Goal: Find specific page/section: Find specific page/section

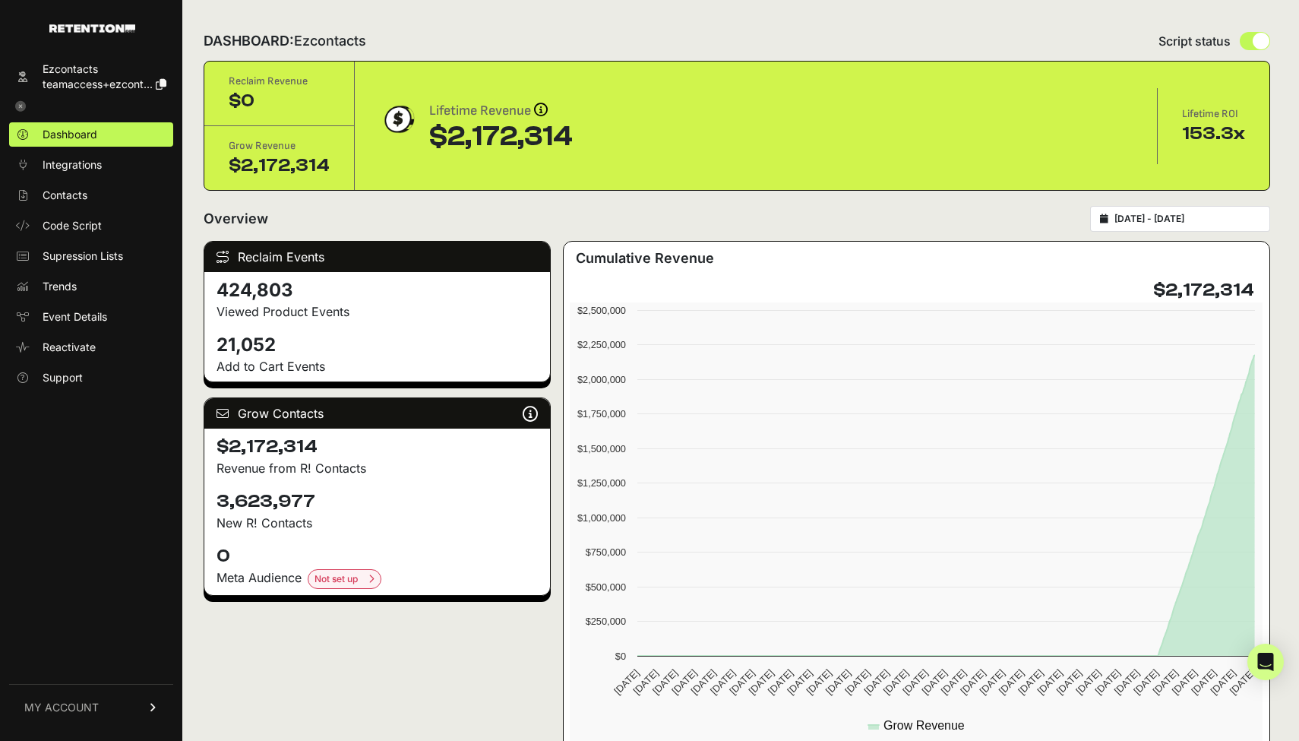
drag, startPoint x: 442, startPoint y: 146, endPoint x: 727, endPoint y: 128, distance: 285.5
click at [727, 128] on div "Lifetime Revenue Revenue attribution works in two ways: Grow Revenue: Revenue i…" at bounding box center [756, 126] width 754 height 52
click at [396, 193] on div "DASHBOARD: Ezcontacts Script status Reclaim Revenue $0 Grow Revenue $2,172,314 …" at bounding box center [736, 633] width 1109 height 1266
click at [83, 316] on span "Event Details" at bounding box center [75, 316] width 65 height 15
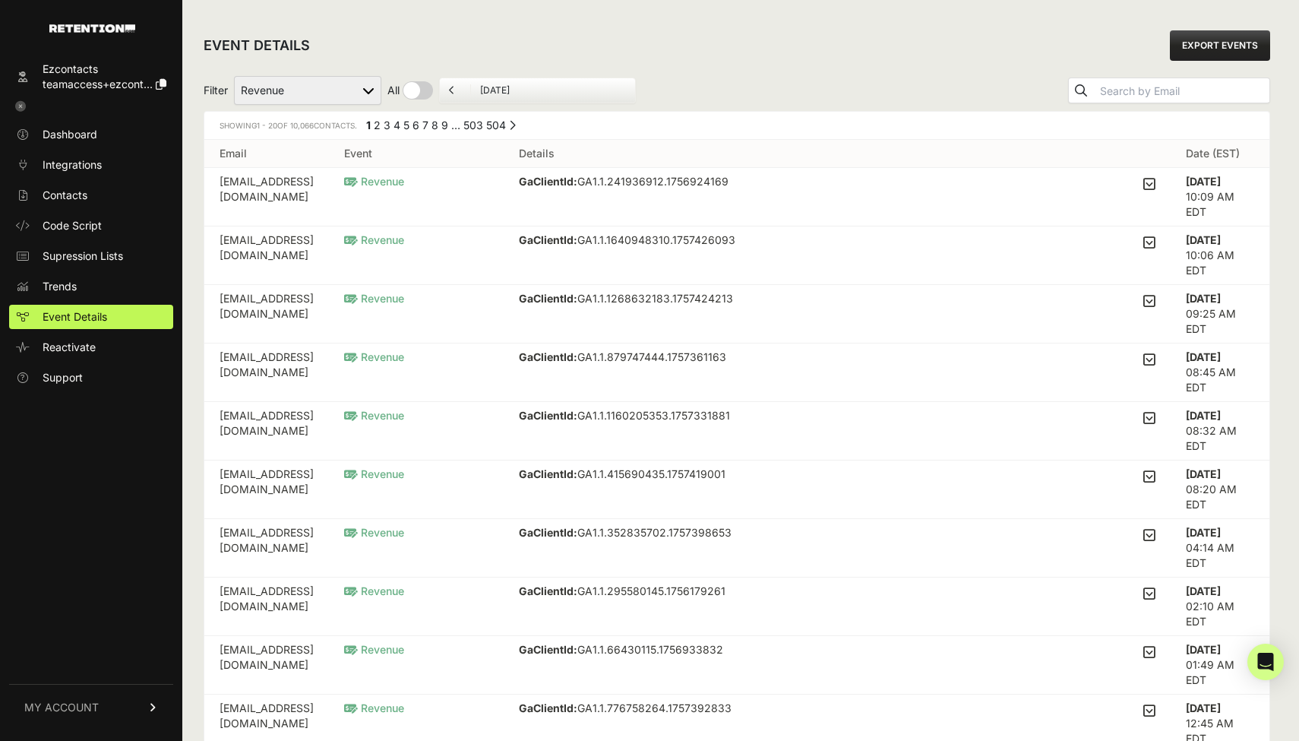
click at [500, 122] on link "504" at bounding box center [496, 125] width 20 height 13
